Goal: Task Accomplishment & Management: Manage account settings

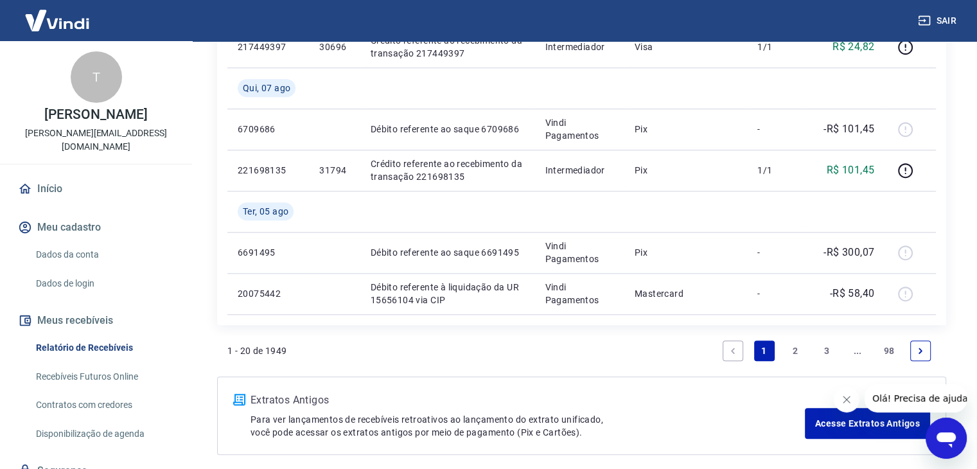
scroll to position [1156, 0]
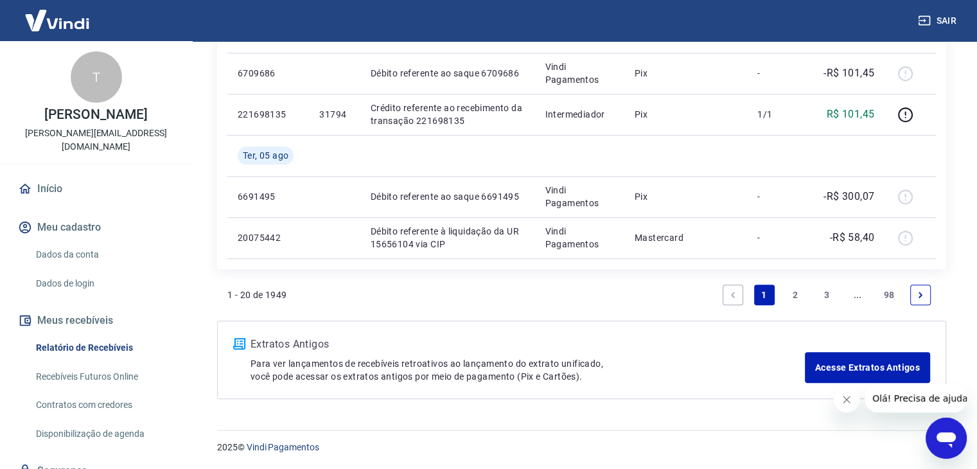
click at [794, 296] on link "2" at bounding box center [795, 295] width 21 height 21
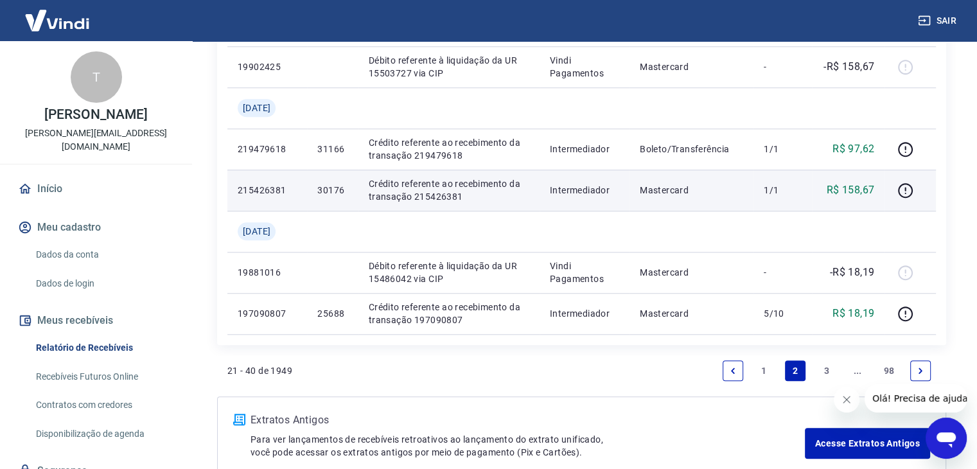
scroll to position [1197, 0]
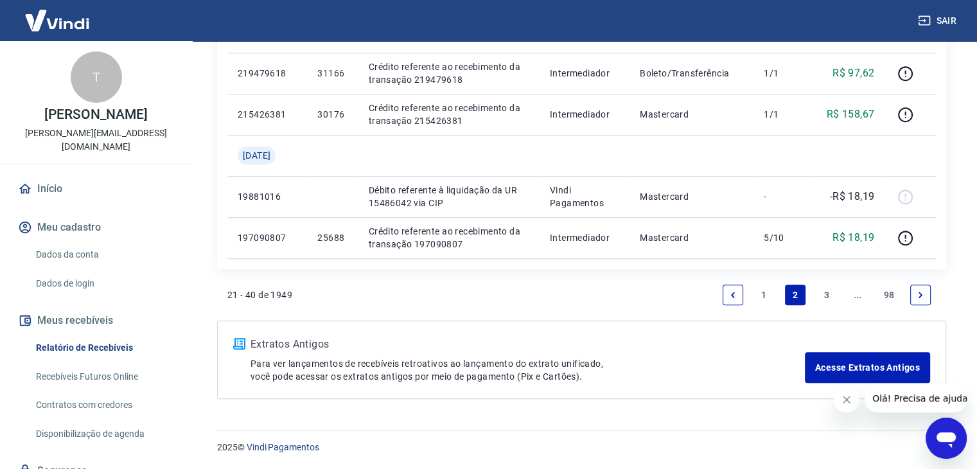
click at [822, 293] on link "3" at bounding box center [827, 295] width 21 height 21
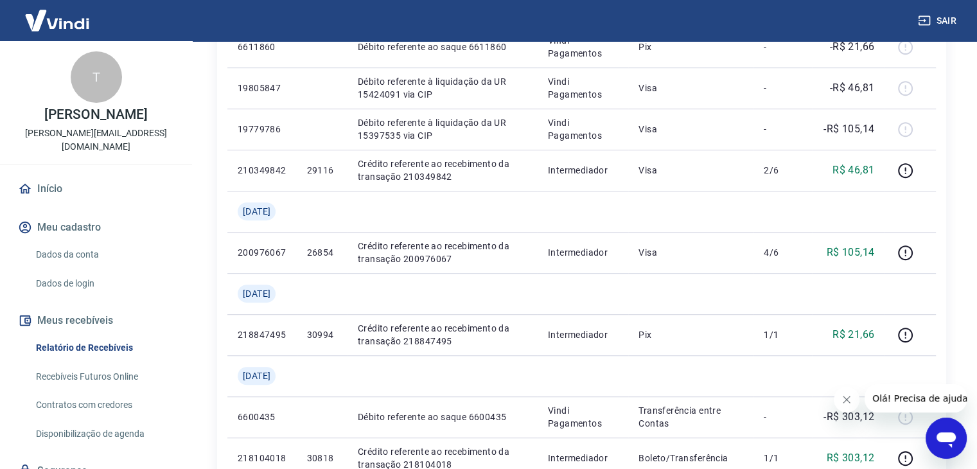
scroll to position [1157, 0]
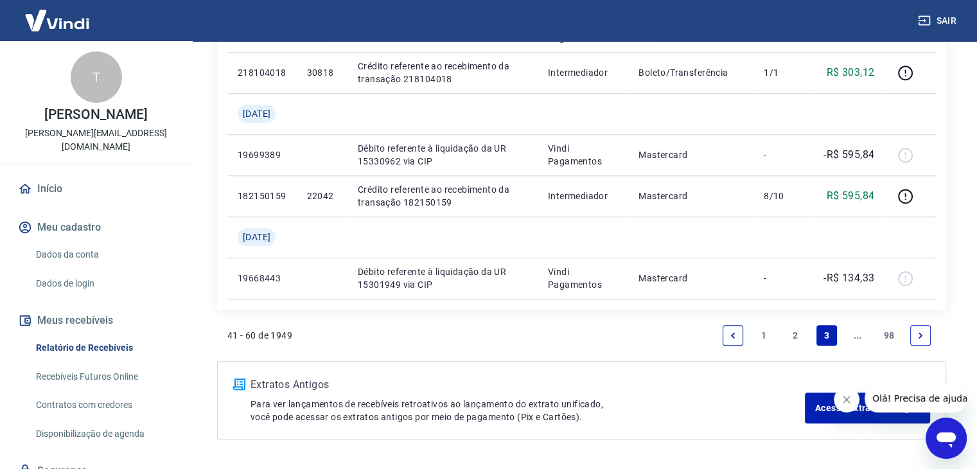
click at [794, 336] on link "2" at bounding box center [795, 335] width 21 height 21
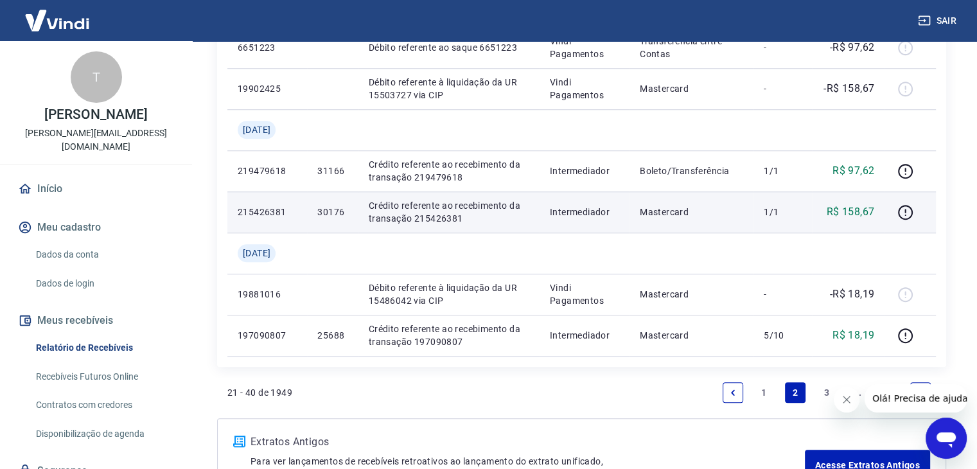
scroll to position [1197, 0]
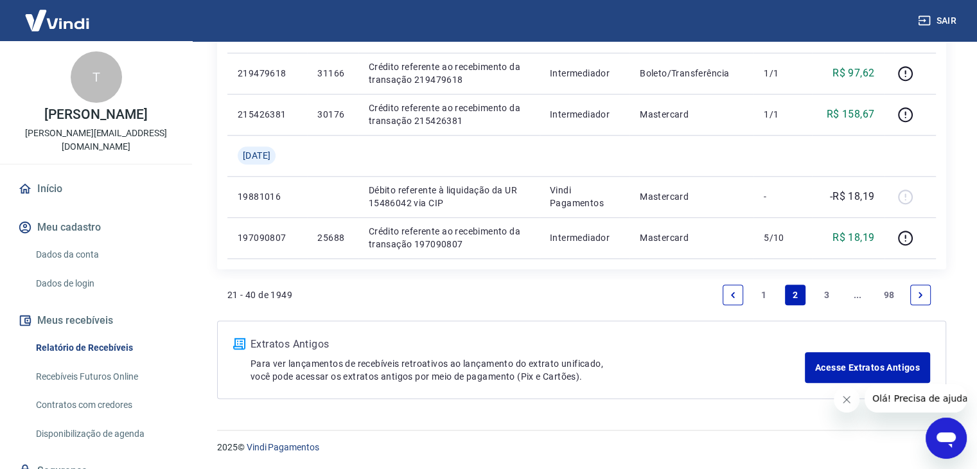
click at [761, 294] on link "1" at bounding box center [764, 295] width 21 height 21
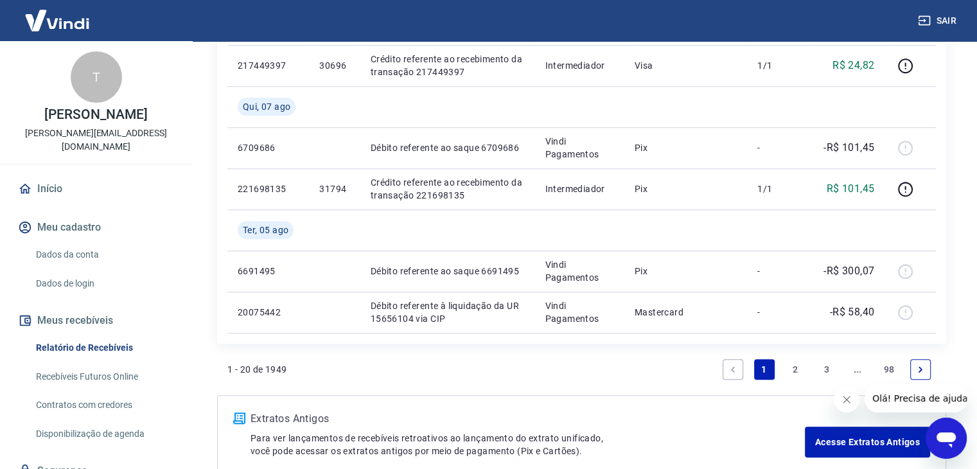
scroll to position [1156, 0]
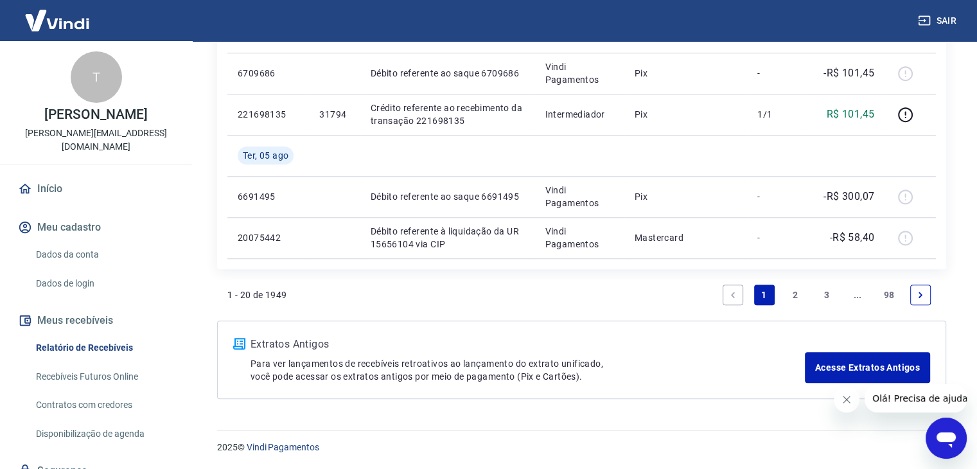
click at [797, 294] on link "2" at bounding box center [795, 295] width 21 height 21
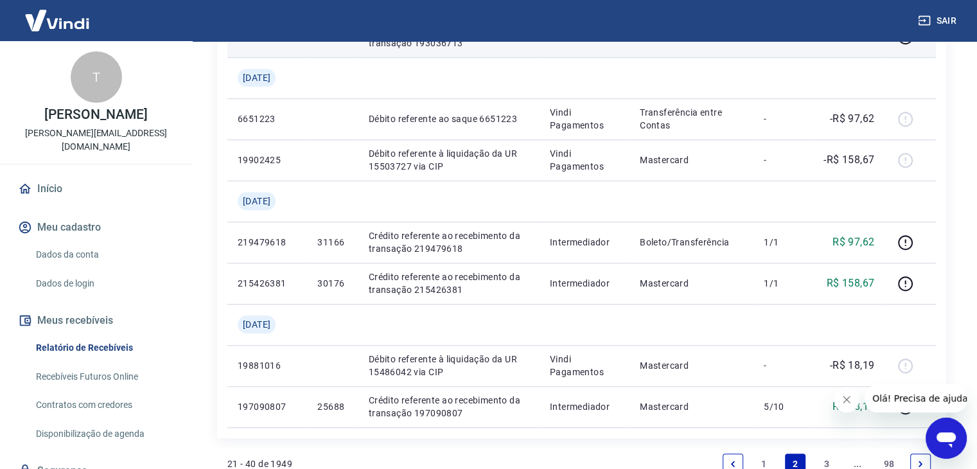
scroll to position [1197, 0]
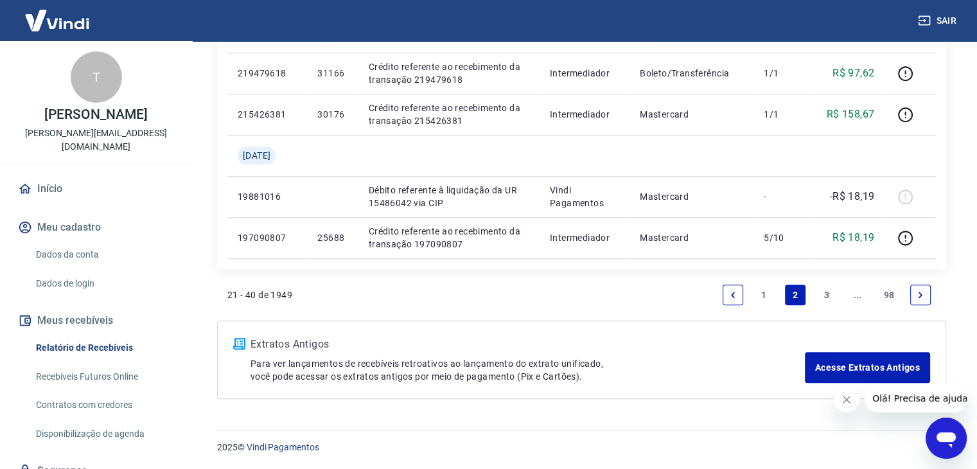
click at [760, 292] on link "1" at bounding box center [764, 295] width 21 height 21
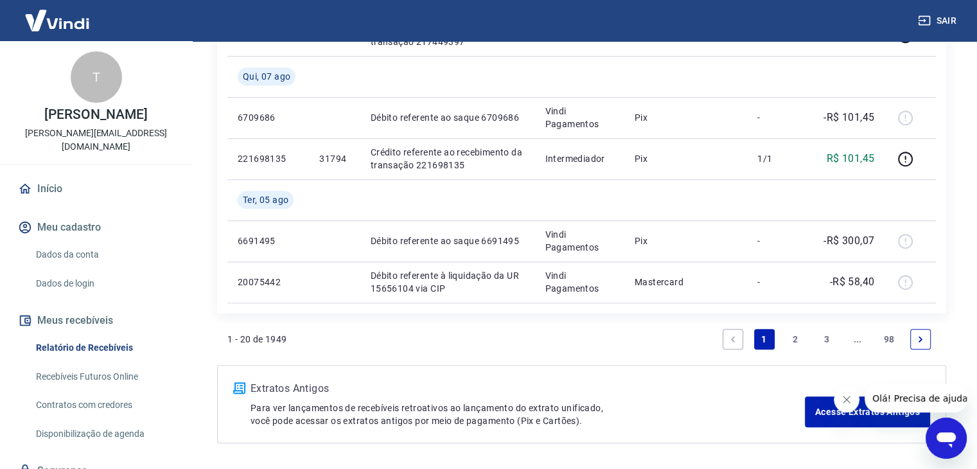
scroll to position [1156, 0]
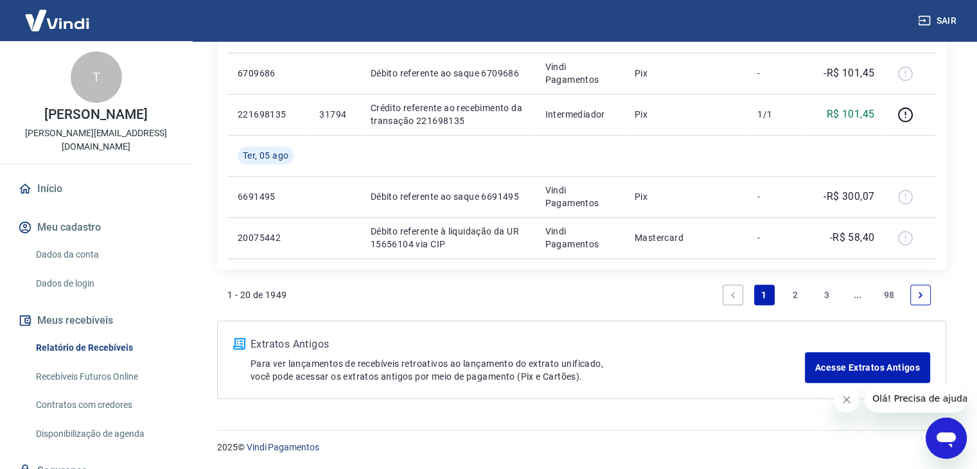
click at [795, 292] on link "2" at bounding box center [795, 295] width 21 height 21
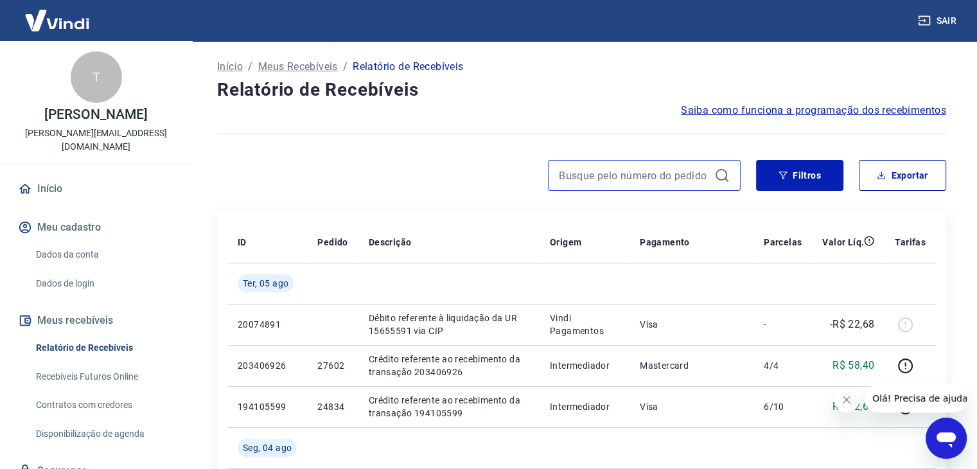
click at [597, 170] on input at bounding box center [634, 175] width 150 height 19
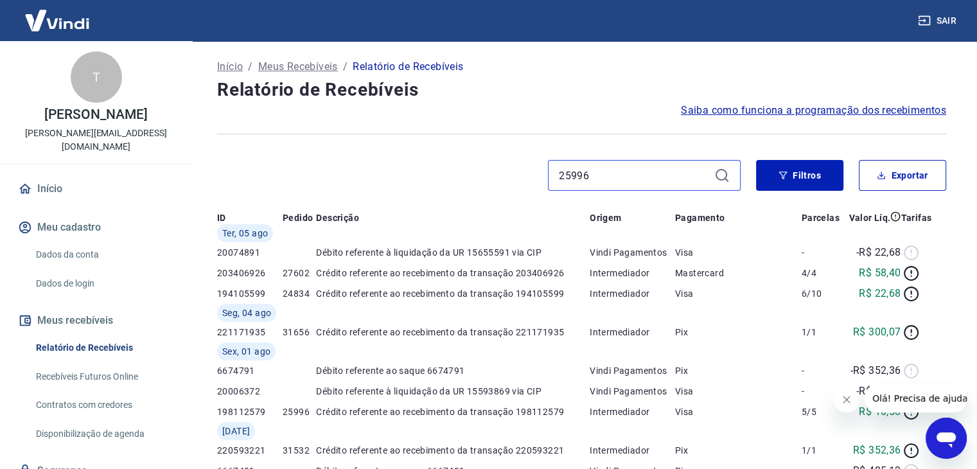
type input "25996"
click at [726, 176] on icon at bounding box center [722, 175] width 12 height 12
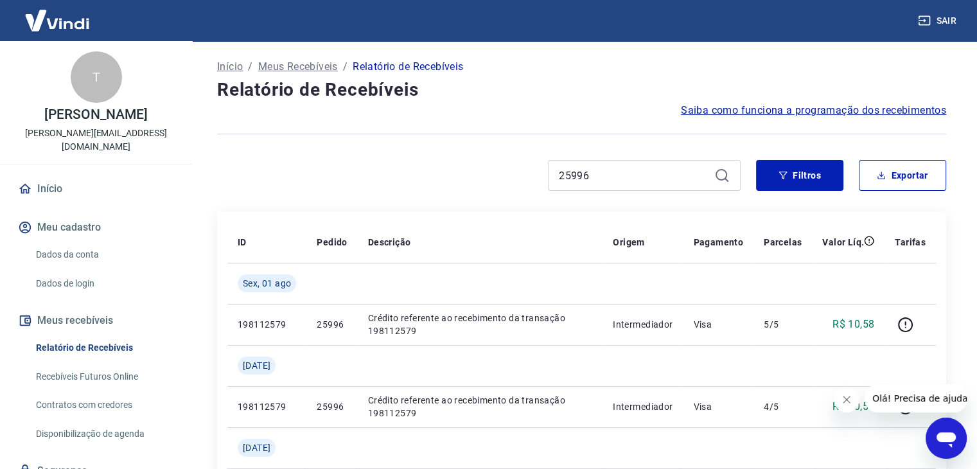
click at [227, 67] on p "Início" at bounding box center [230, 66] width 26 height 15
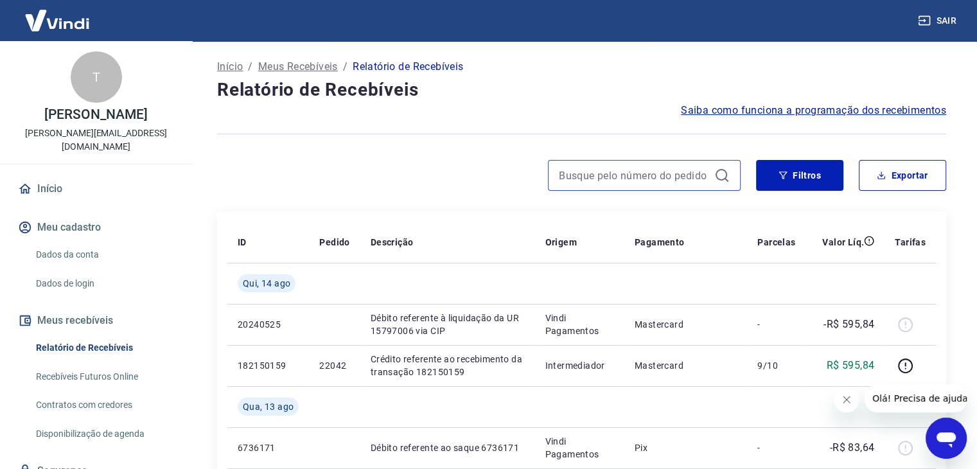
click at [663, 170] on input at bounding box center [634, 175] width 150 height 19
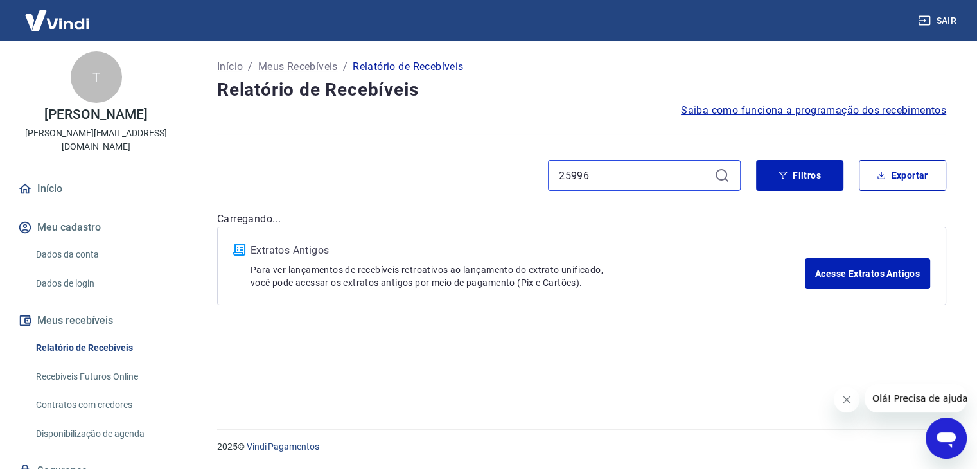
type input "25996"
click at [720, 175] on div "25996" at bounding box center [654, 175] width 193 height 31
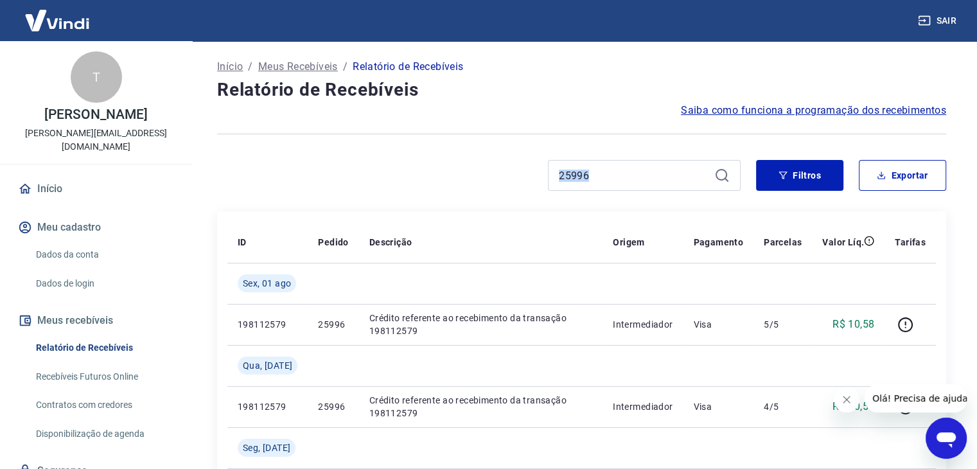
click at [720, 176] on icon at bounding box center [722, 175] width 15 height 15
click at [783, 171] on icon "button" at bounding box center [783, 175] width 9 height 9
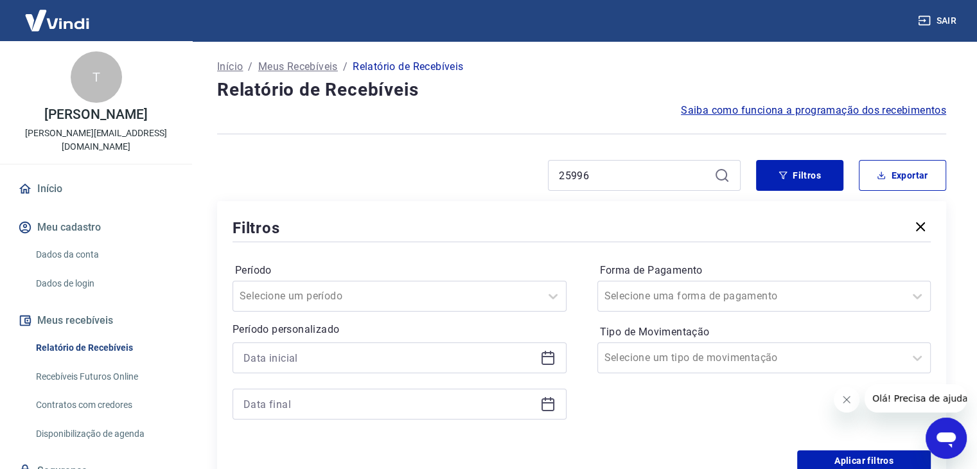
click at [721, 172] on icon at bounding box center [722, 175] width 15 height 15
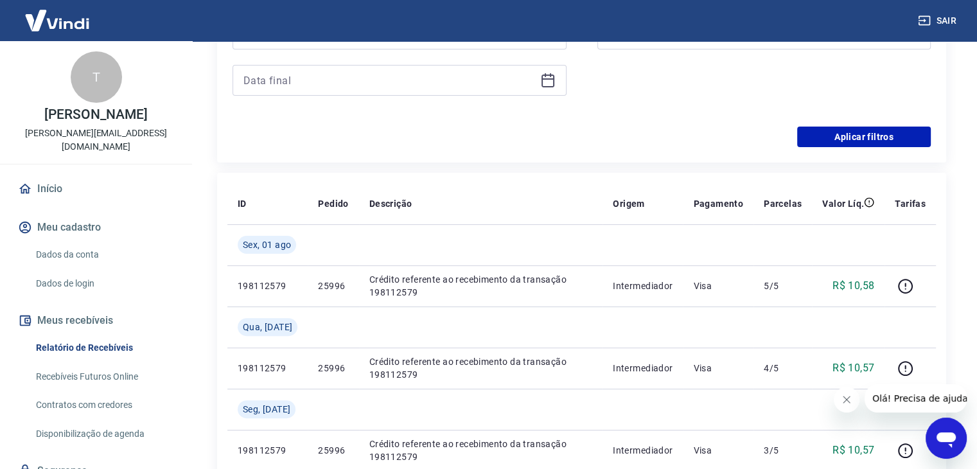
scroll to position [321, 0]
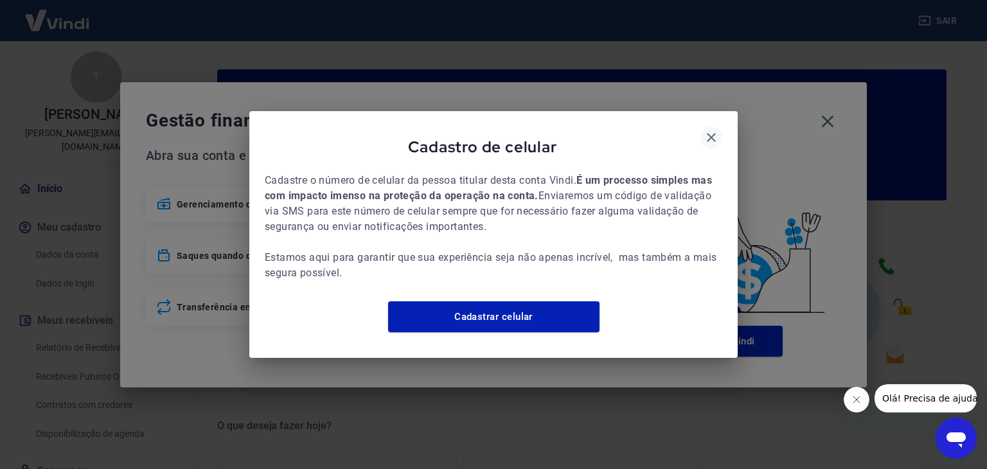
click at [711, 130] on icon "button" at bounding box center [711, 137] width 15 height 15
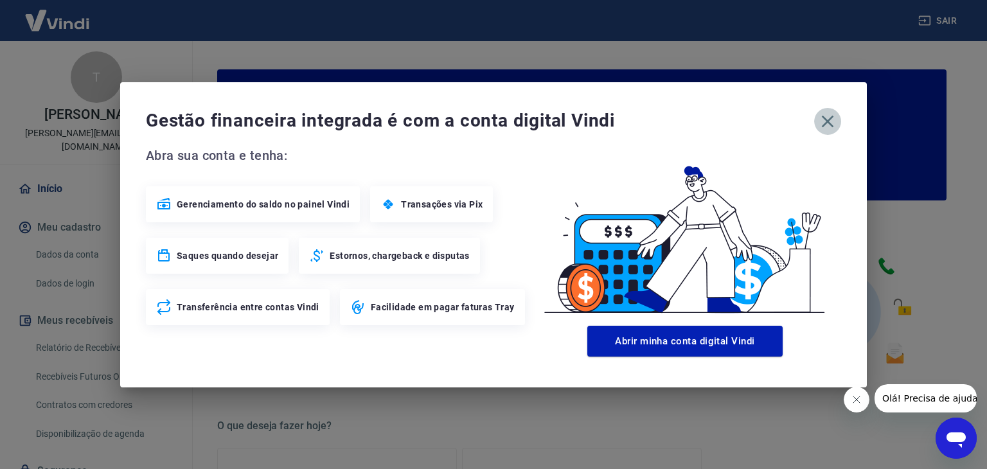
click at [824, 117] on icon "button" at bounding box center [828, 121] width 12 height 12
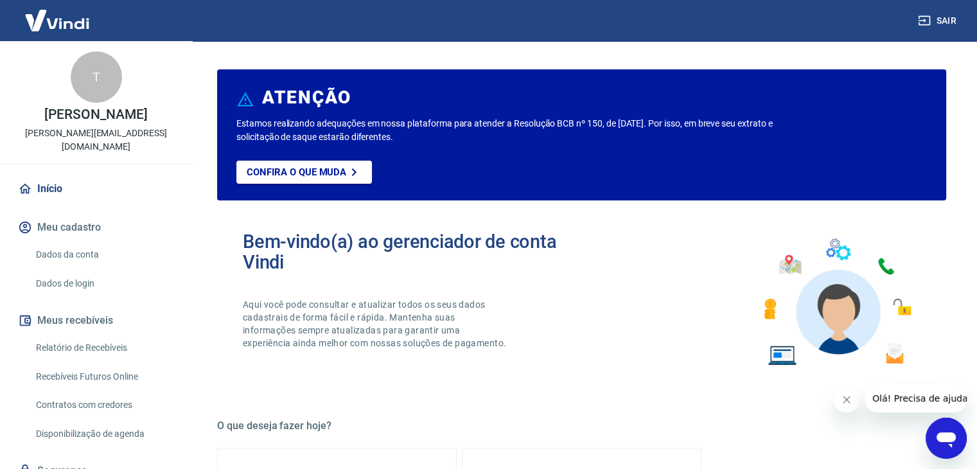
click at [57, 24] on img at bounding box center [57, 20] width 84 height 39
click at [90, 80] on div "T" at bounding box center [96, 76] width 51 height 51
click at [44, 175] on link "Início" at bounding box center [95, 189] width 161 height 28
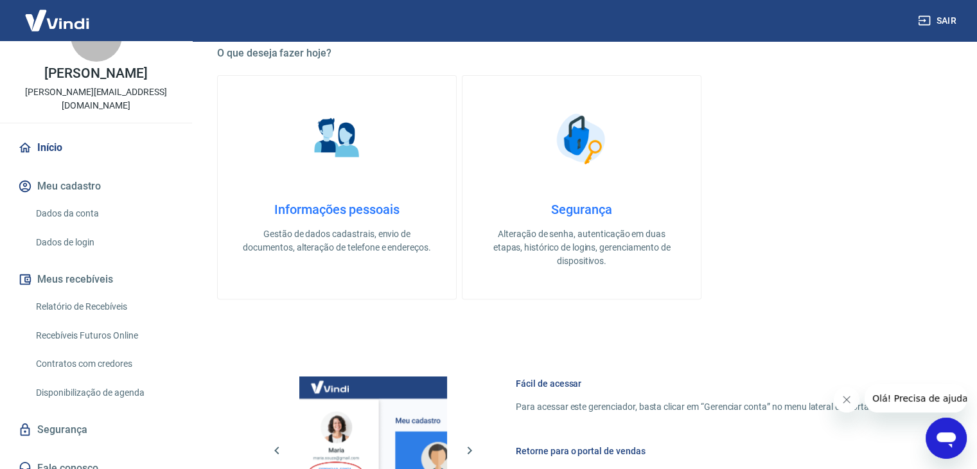
scroll to position [193, 0]
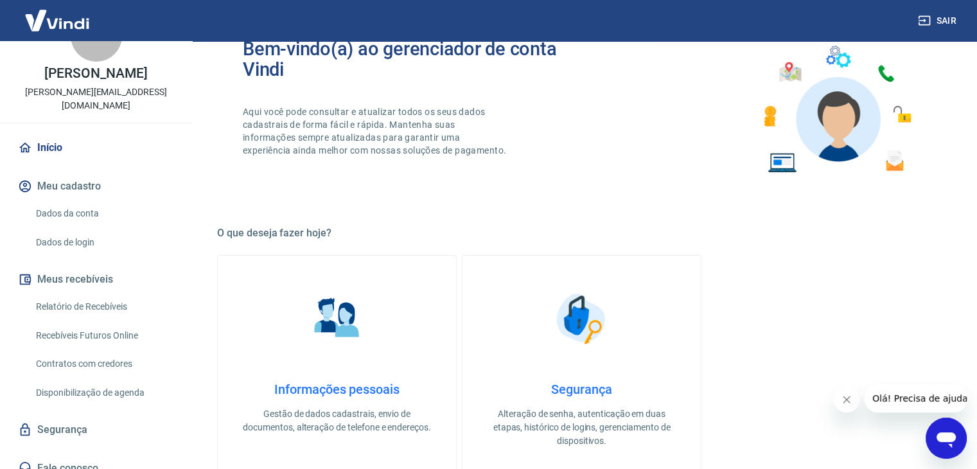
click at [82, 270] on button "Meus recebíveis" at bounding box center [95, 279] width 161 height 28
click at [90, 294] on link "Relatório de Recebíveis" at bounding box center [104, 307] width 146 height 26
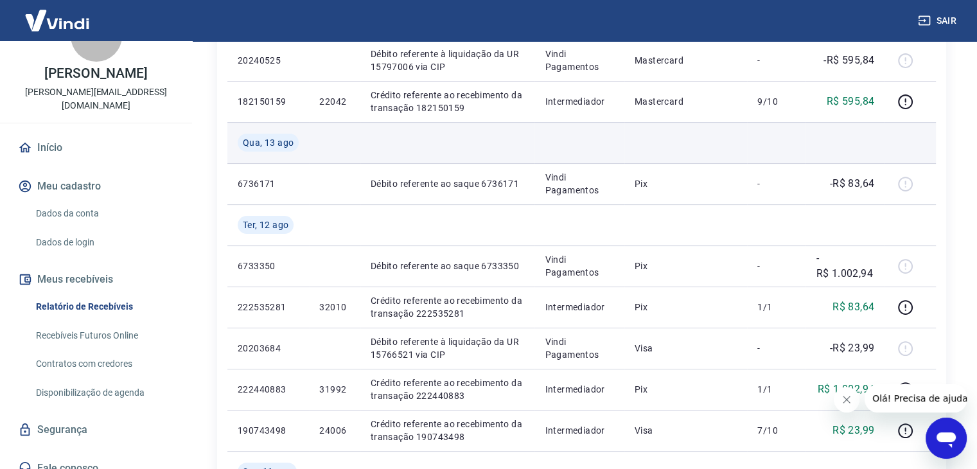
scroll to position [64, 0]
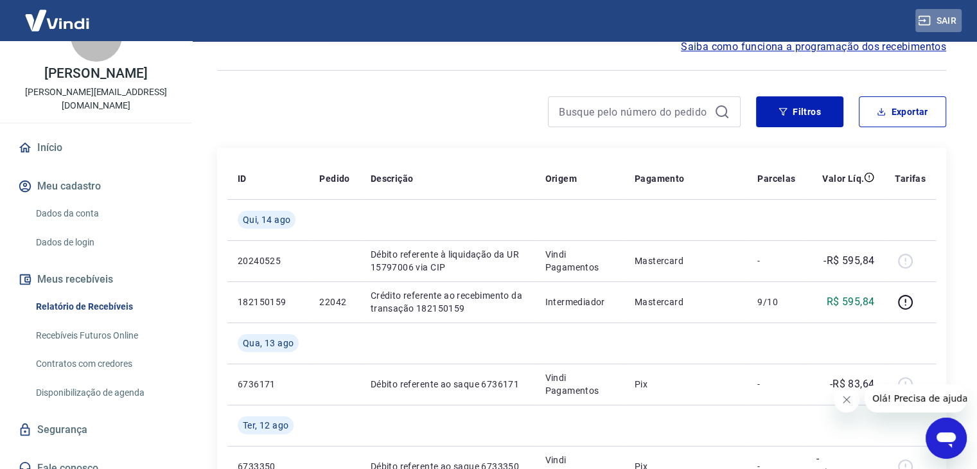
click at [941, 19] on button "Sair" at bounding box center [939, 21] width 46 height 24
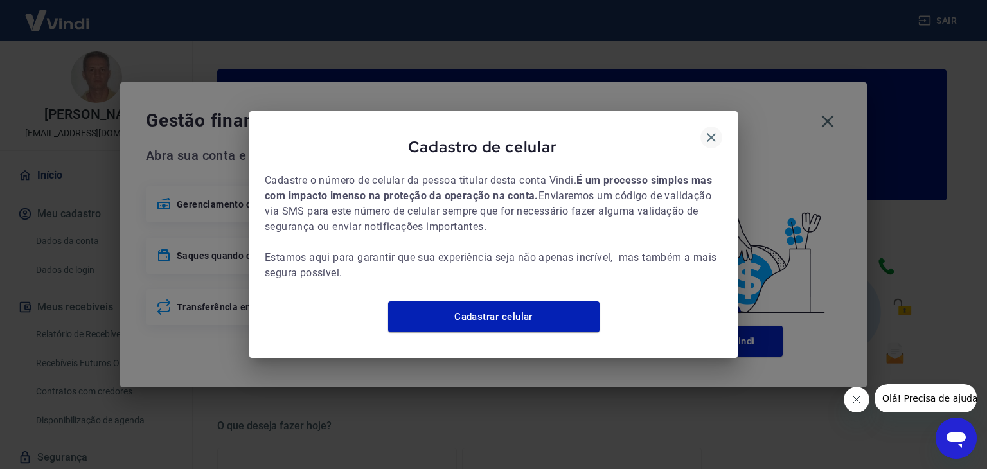
click at [708, 130] on icon "button" at bounding box center [711, 137] width 15 height 15
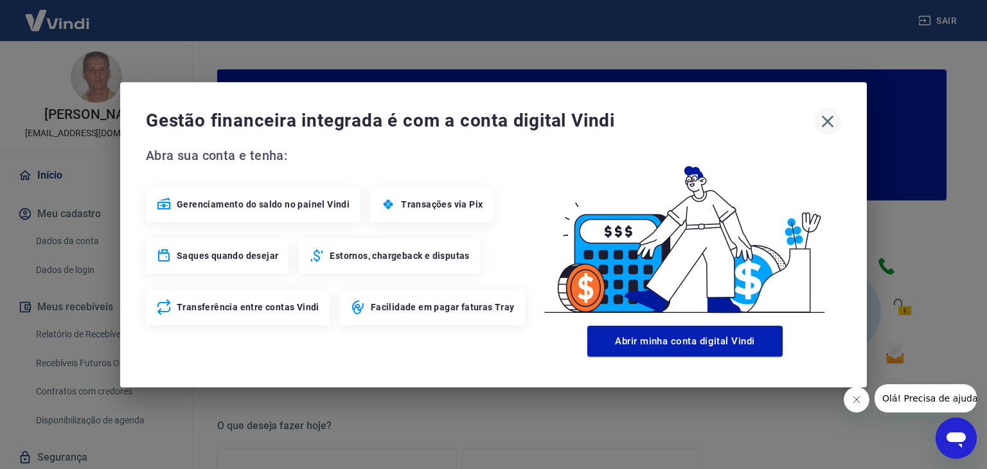
click at [823, 118] on icon "button" at bounding box center [827, 121] width 21 height 21
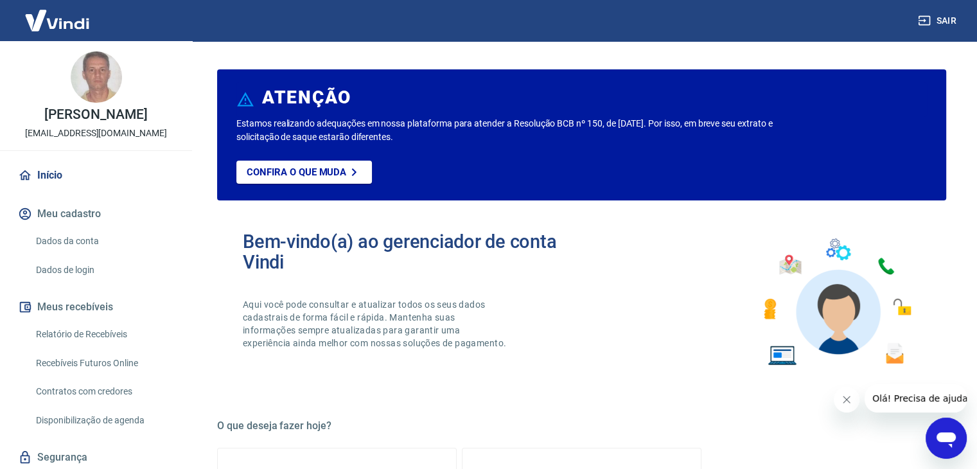
click at [97, 305] on button "Meus recebíveis" at bounding box center [95, 307] width 161 height 28
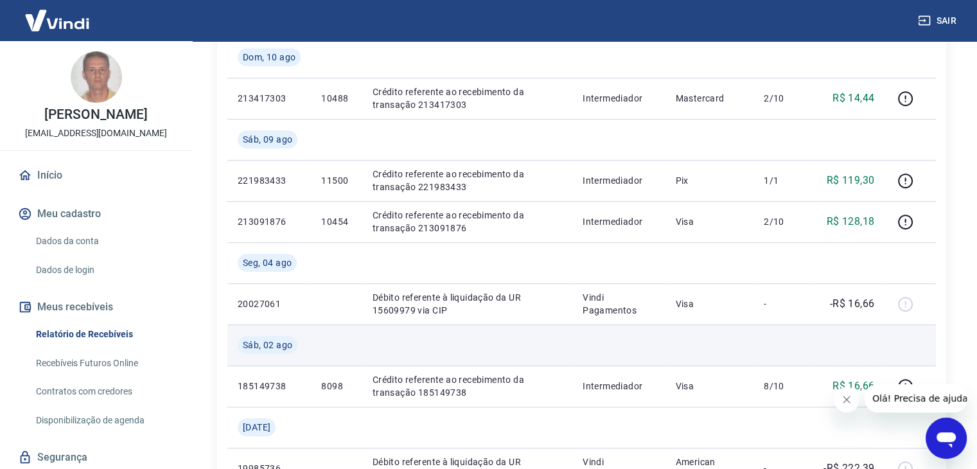
scroll to position [707, 0]
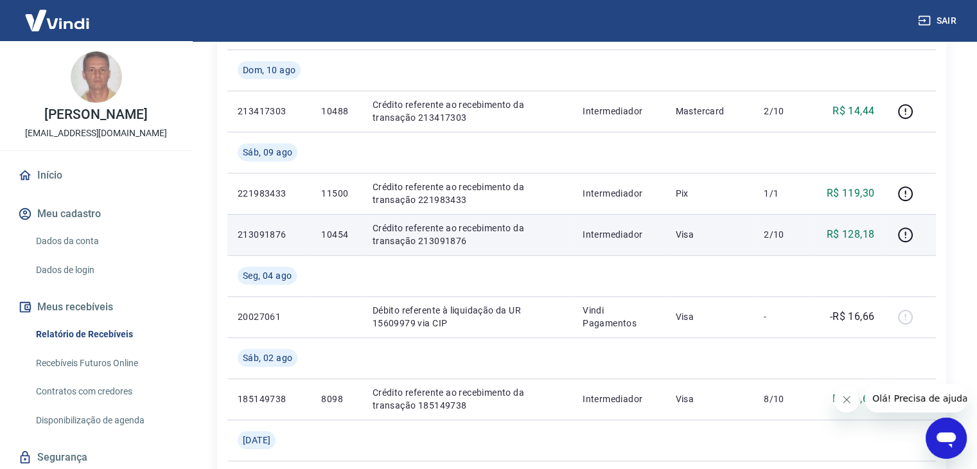
click at [841, 235] on p "R$ 128,18" at bounding box center [851, 234] width 48 height 15
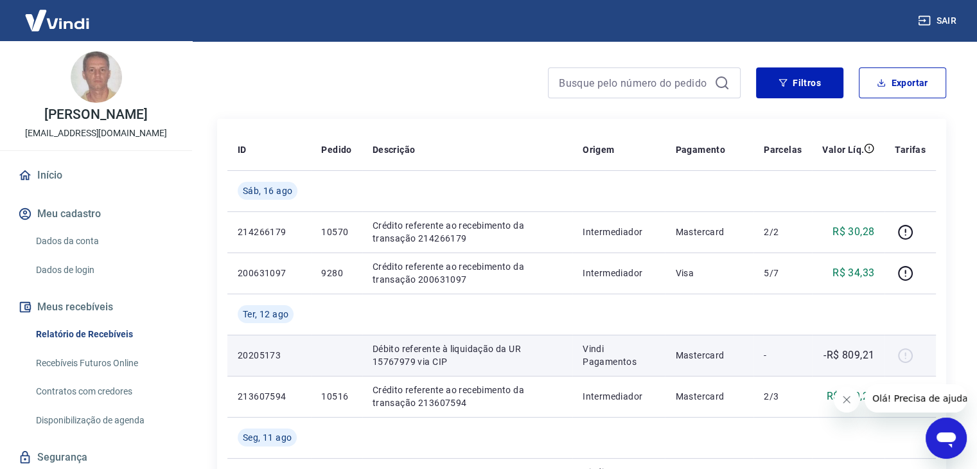
scroll to position [64, 0]
